Goal: Information Seeking & Learning: Check status

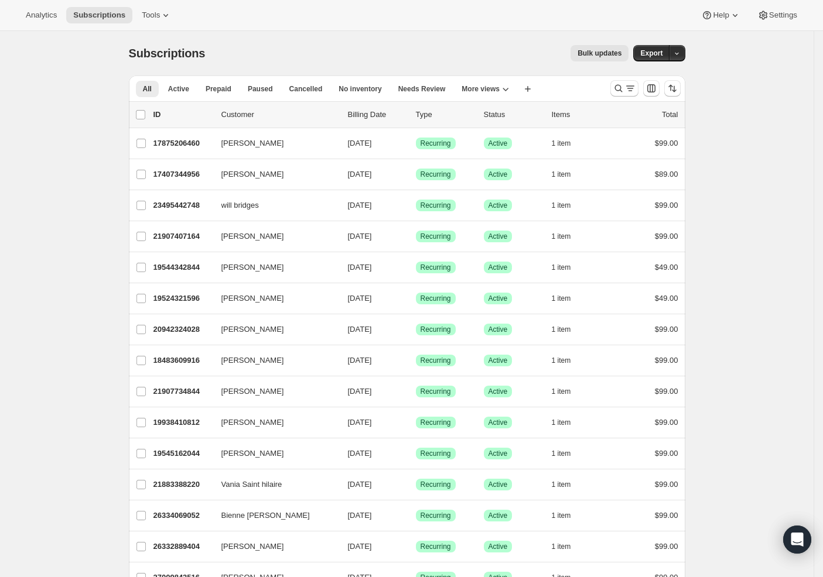
scroll to position [400, 0]
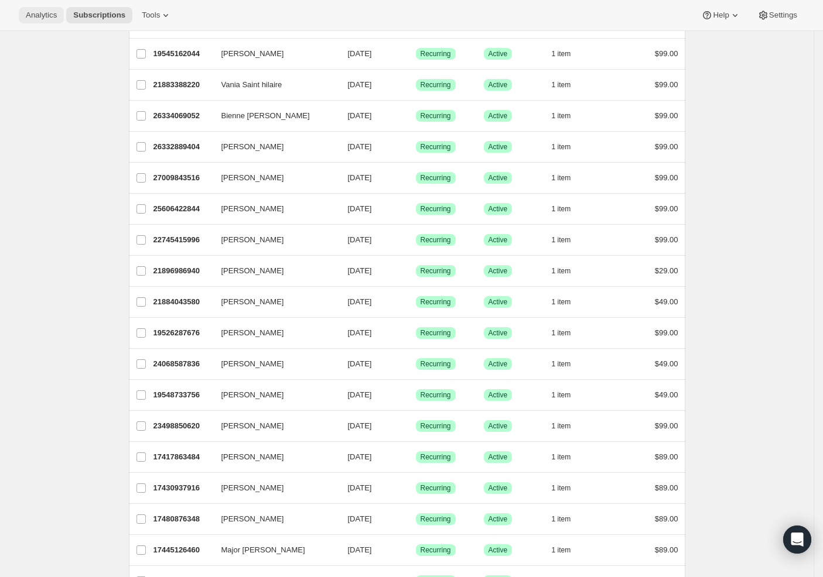
click at [43, 19] on span "Analytics" at bounding box center [41, 15] width 31 height 9
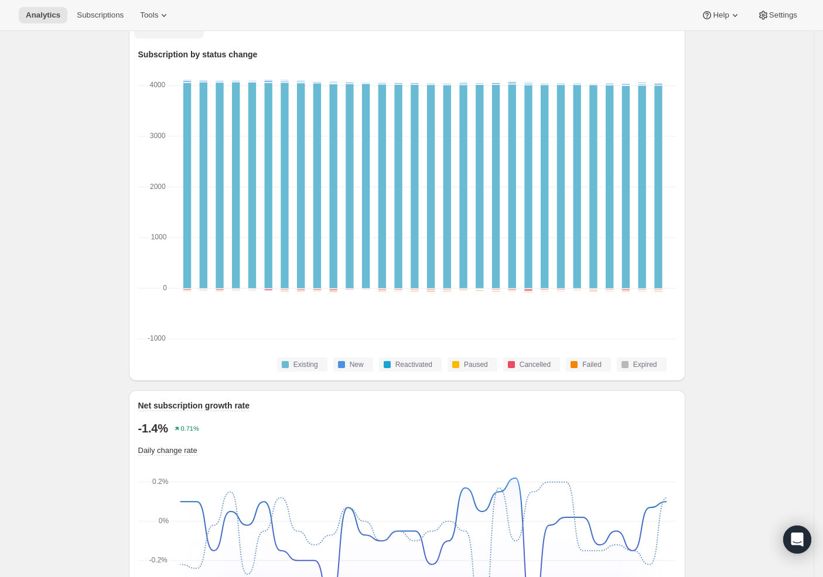
scroll to position [39, 0]
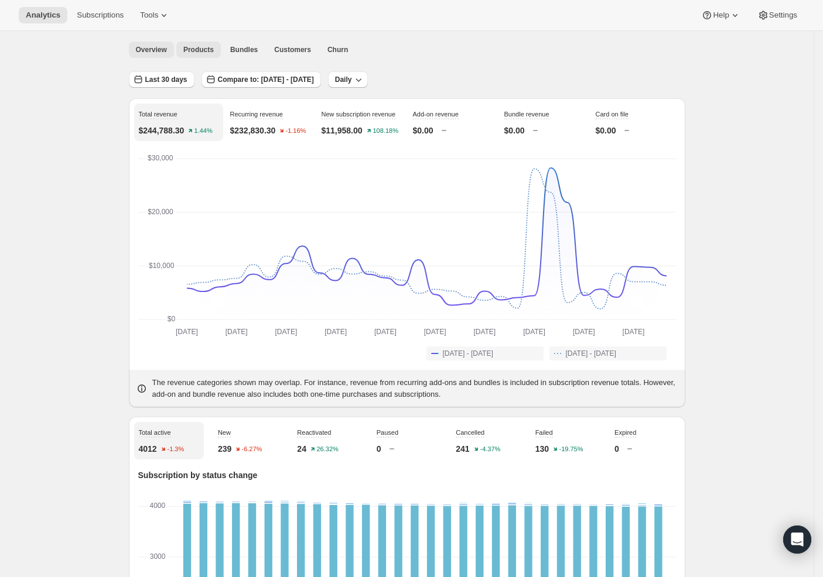
click at [209, 50] on span "Products" at bounding box center [198, 49] width 30 height 9
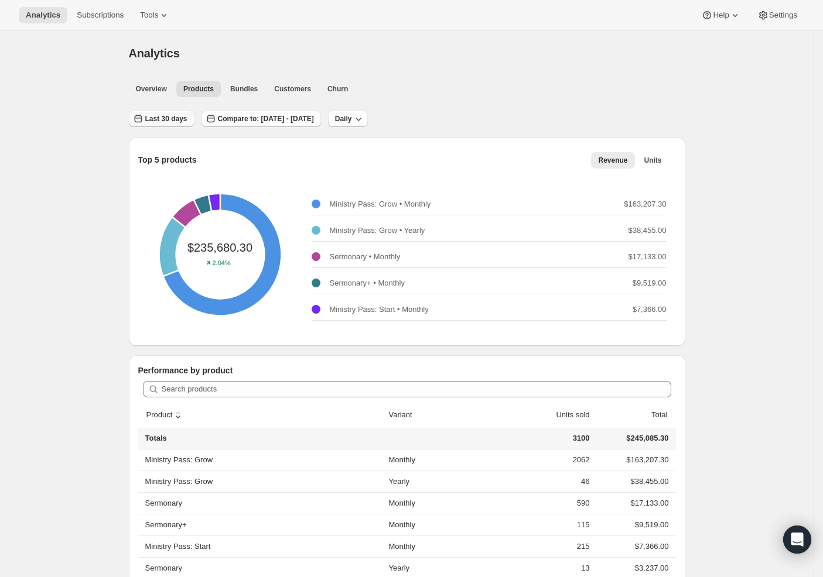
click at [183, 122] on span "Last 30 days" at bounding box center [166, 118] width 42 height 9
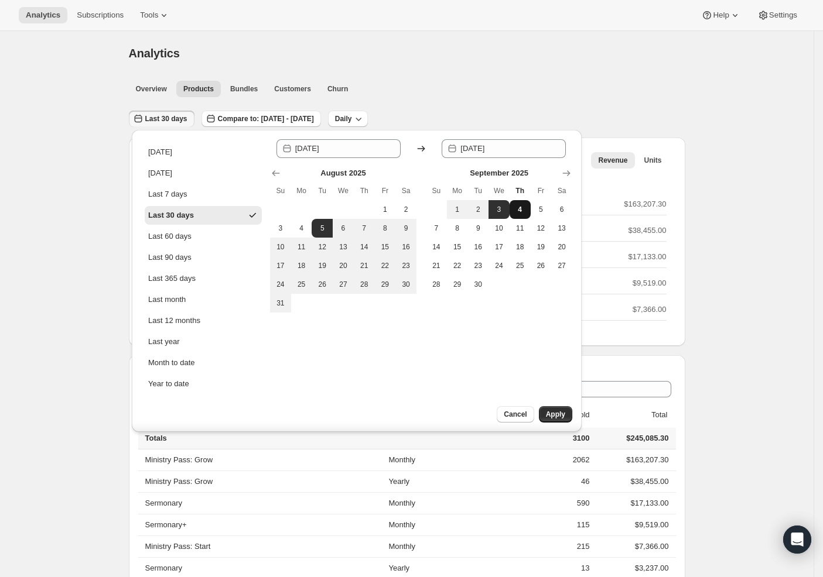
click at [519, 211] on button "4" at bounding box center [519, 209] width 21 height 19
type input "[DATE]"
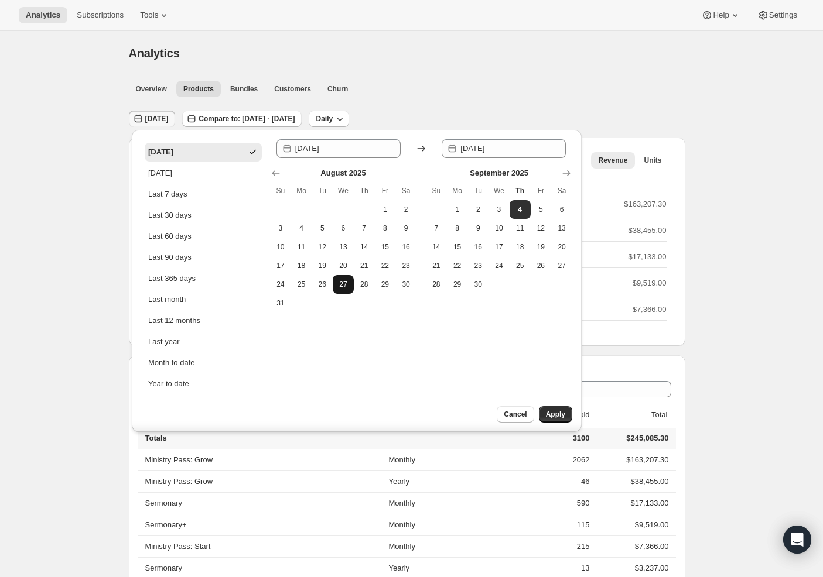
click at [346, 285] on button "27" at bounding box center [343, 284] width 21 height 19
type input "[DATE]"
click at [514, 206] on span "4" at bounding box center [520, 209] width 12 height 9
type input "[DATE]"
click at [547, 415] on span "Apply" at bounding box center [555, 414] width 19 height 9
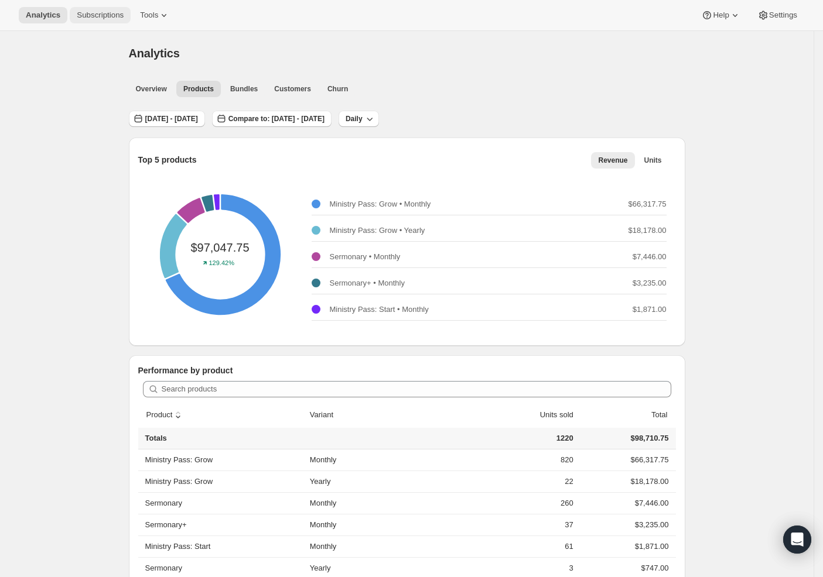
click at [91, 19] on span "Subscriptions" at bounding box center [100, 15] width 47 height 9
